Goal: Information Seeking & Learning: Learn about a topic

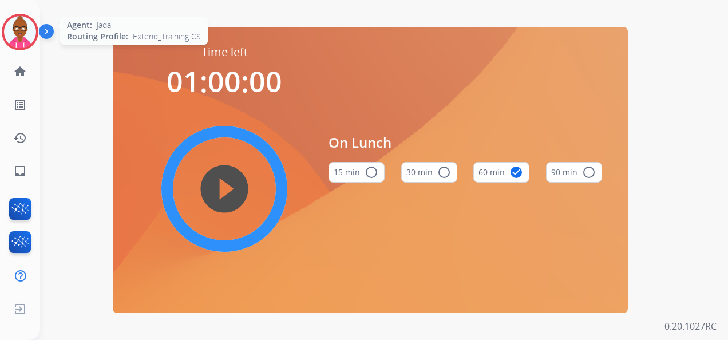
click at [25, 31] on img at bounding box center [20, 32] width 32 height 32
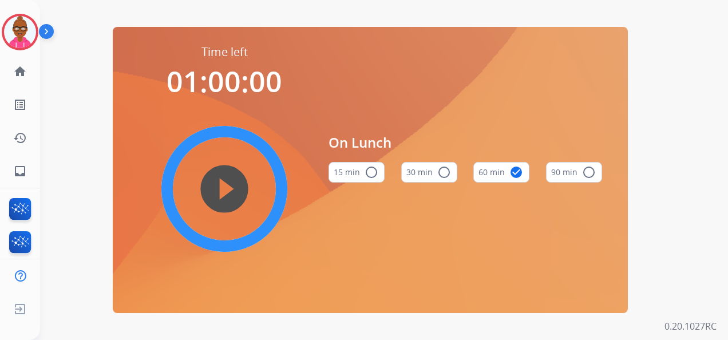
click at [49, 30] on img at bounding box center [48, 34] width 19 height 22
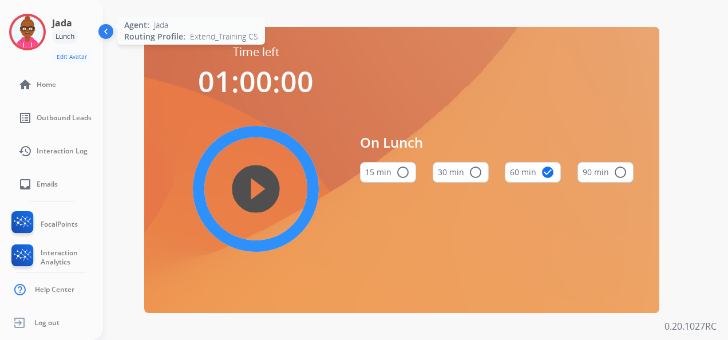
click at [34, 26] on img at bounding box center [27, 32] width 32 height 32
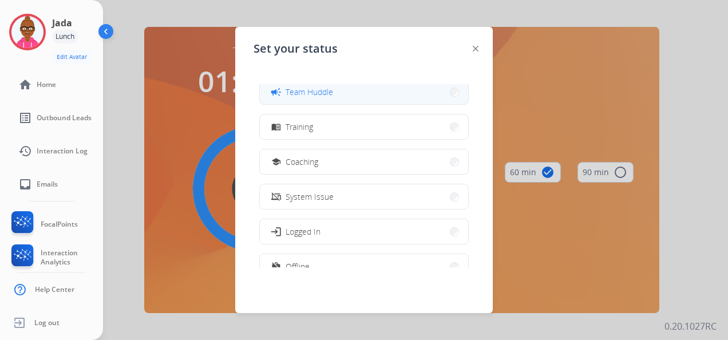
scroll to position [172, 0]
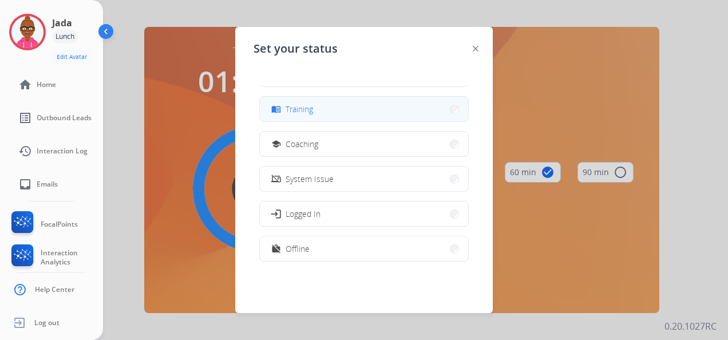
click at [346, 111] on button "menu_book Training" at bounding box center [364, 109] width 208 height 25
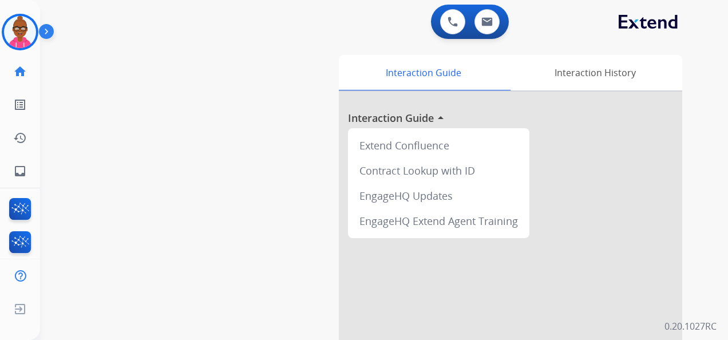
click at [138, 260] on div "swap_horiz Break voice bridge close_fullscreen Connect 3-Way Call merge_type Se…" at bounding box center [370, 279] width 660 height 477
click at [53, 32] on img at bounding box center [48, 34] width 19 height 22
